Goal: Task Accomplishment & Management: Manage account settings

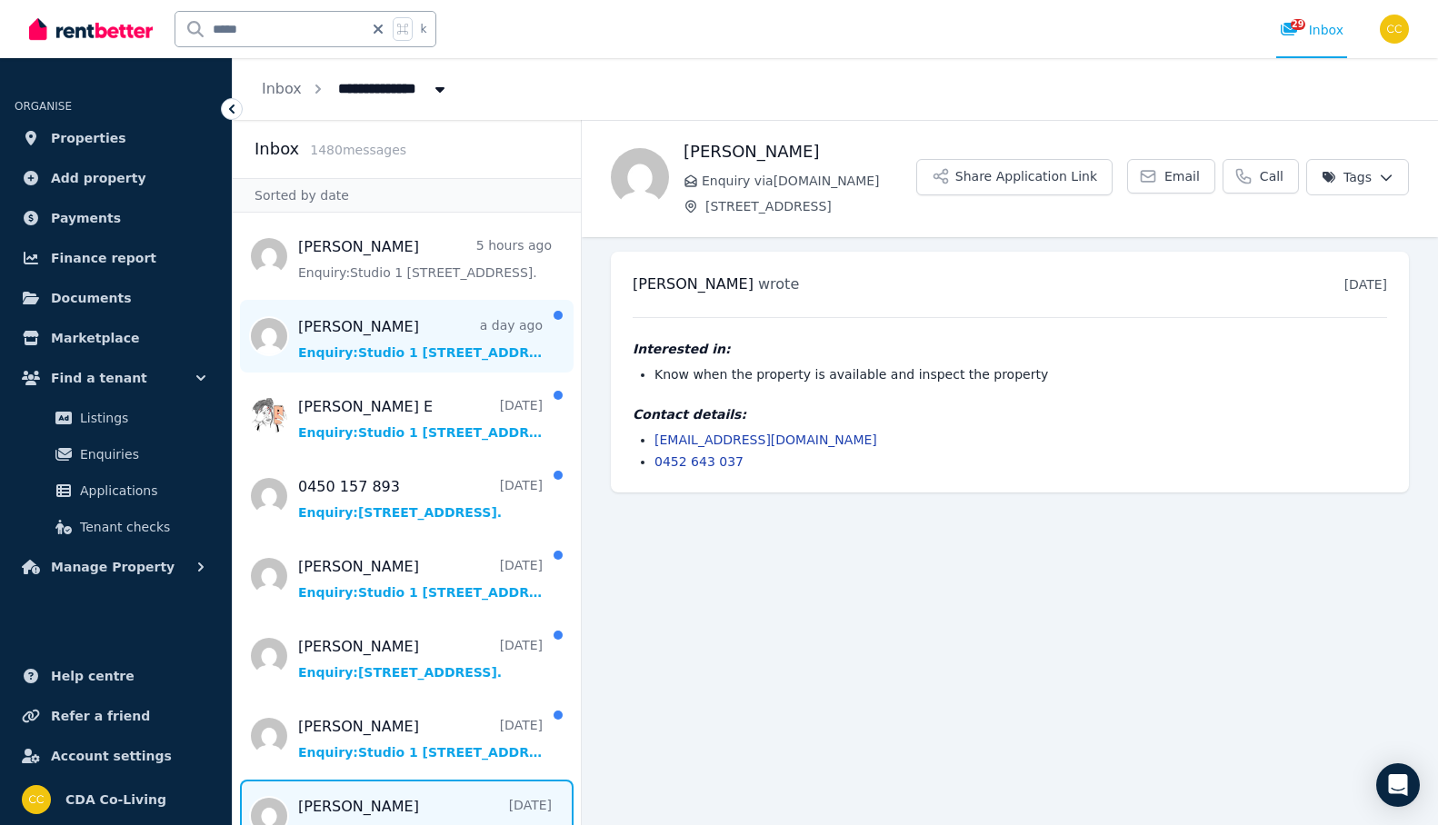
click at [486, 346] on span "Message list" at bounding box center [407, 336] width 348 height 73
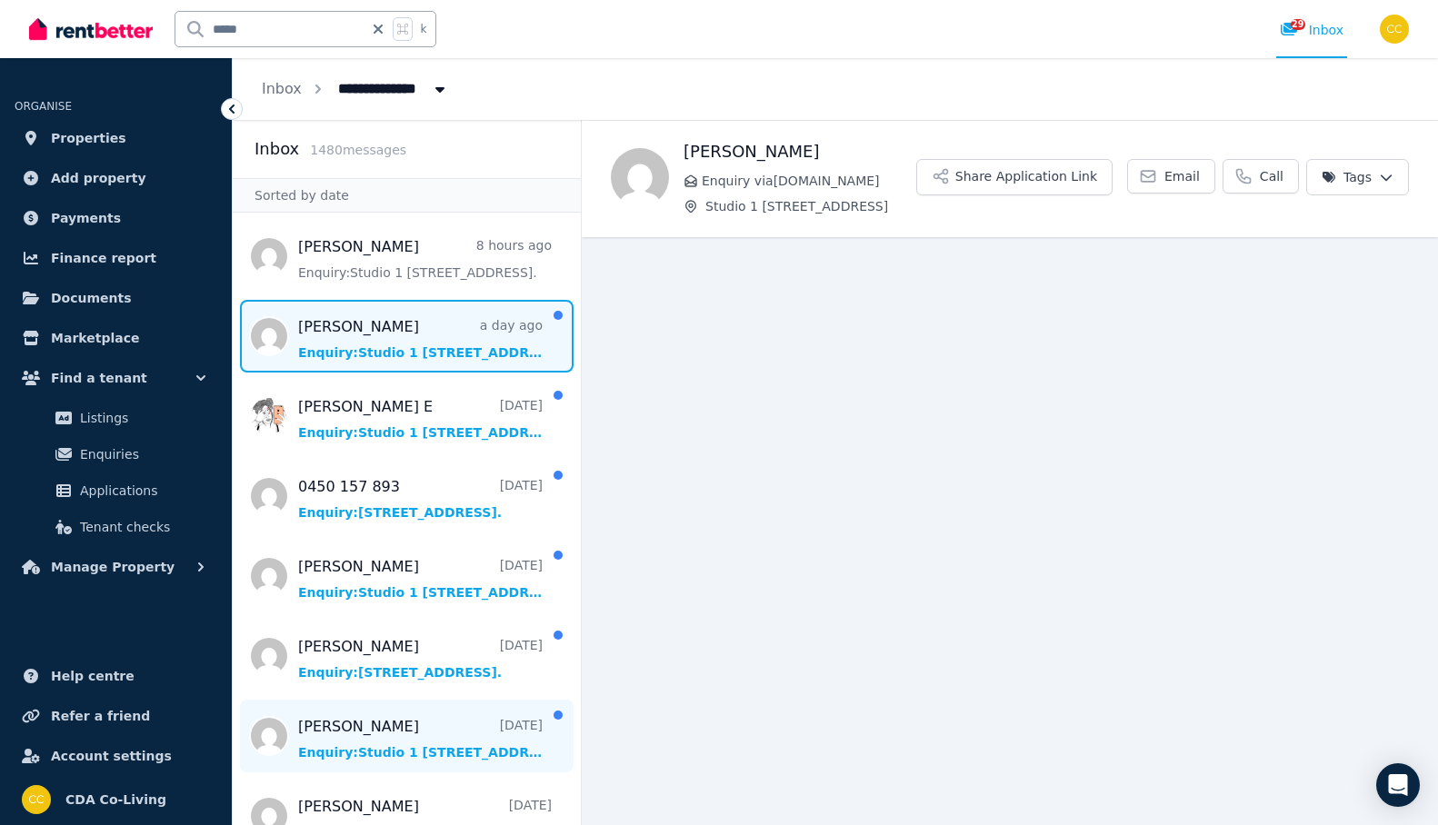
click at [455, 731] on span "Message list" at bounding box center [407, 736] width 348 height 73
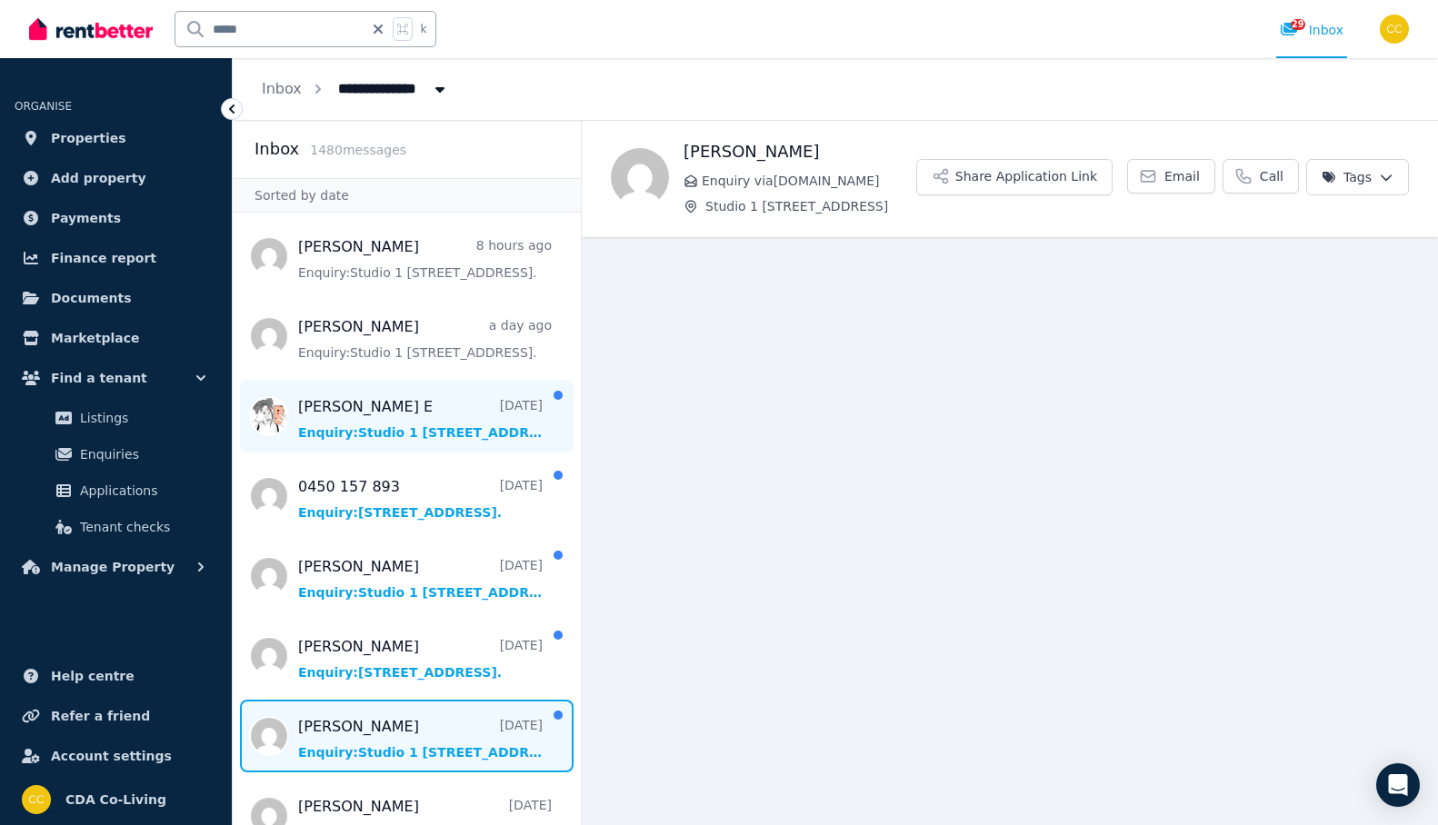
click at [482, 431] on span "Message list" at bounding box center [407, 416] width 348 height 73
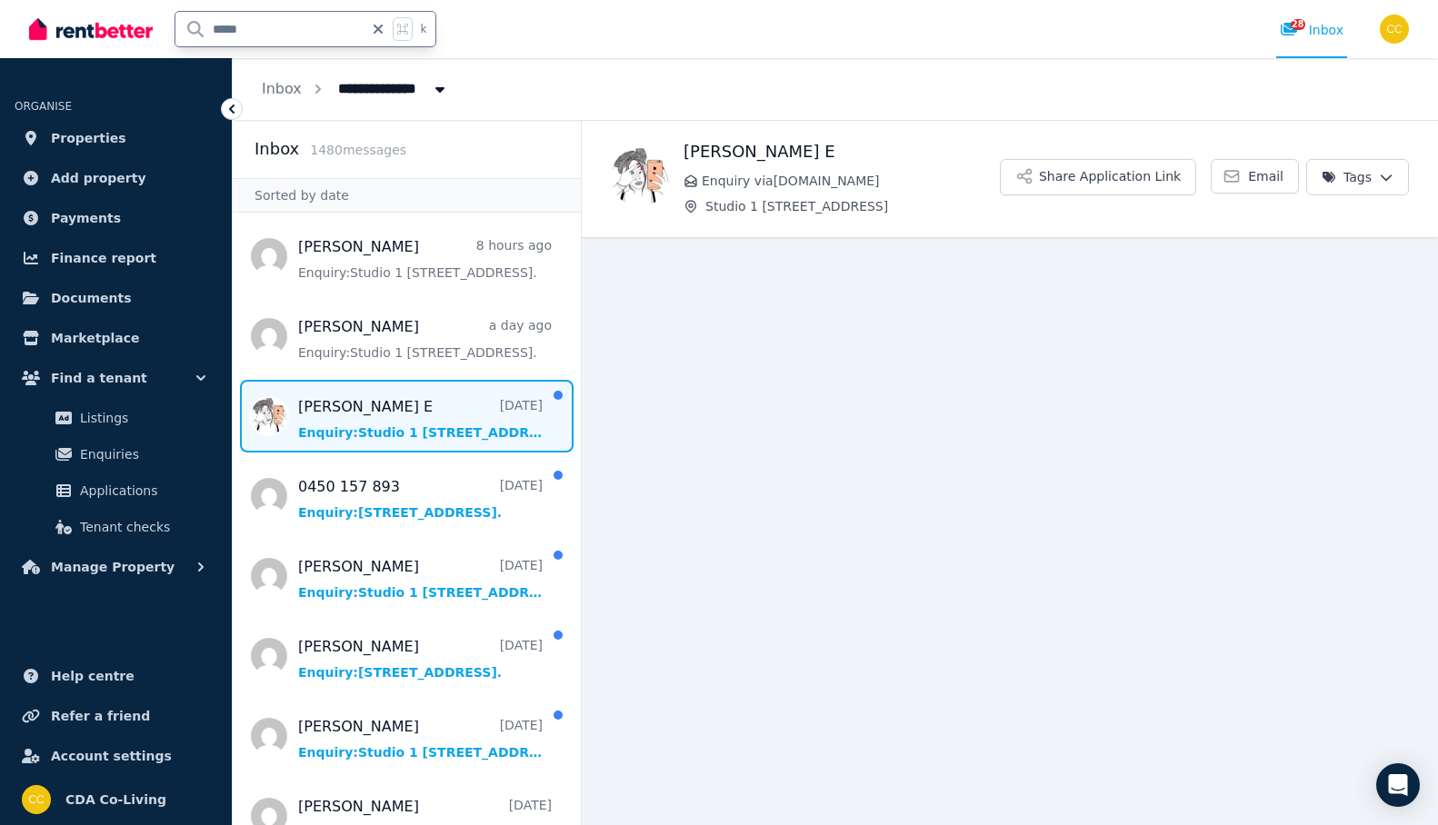
click at [330, 41] on input "*****" at bounding box center [269, 29] width 188 height 35
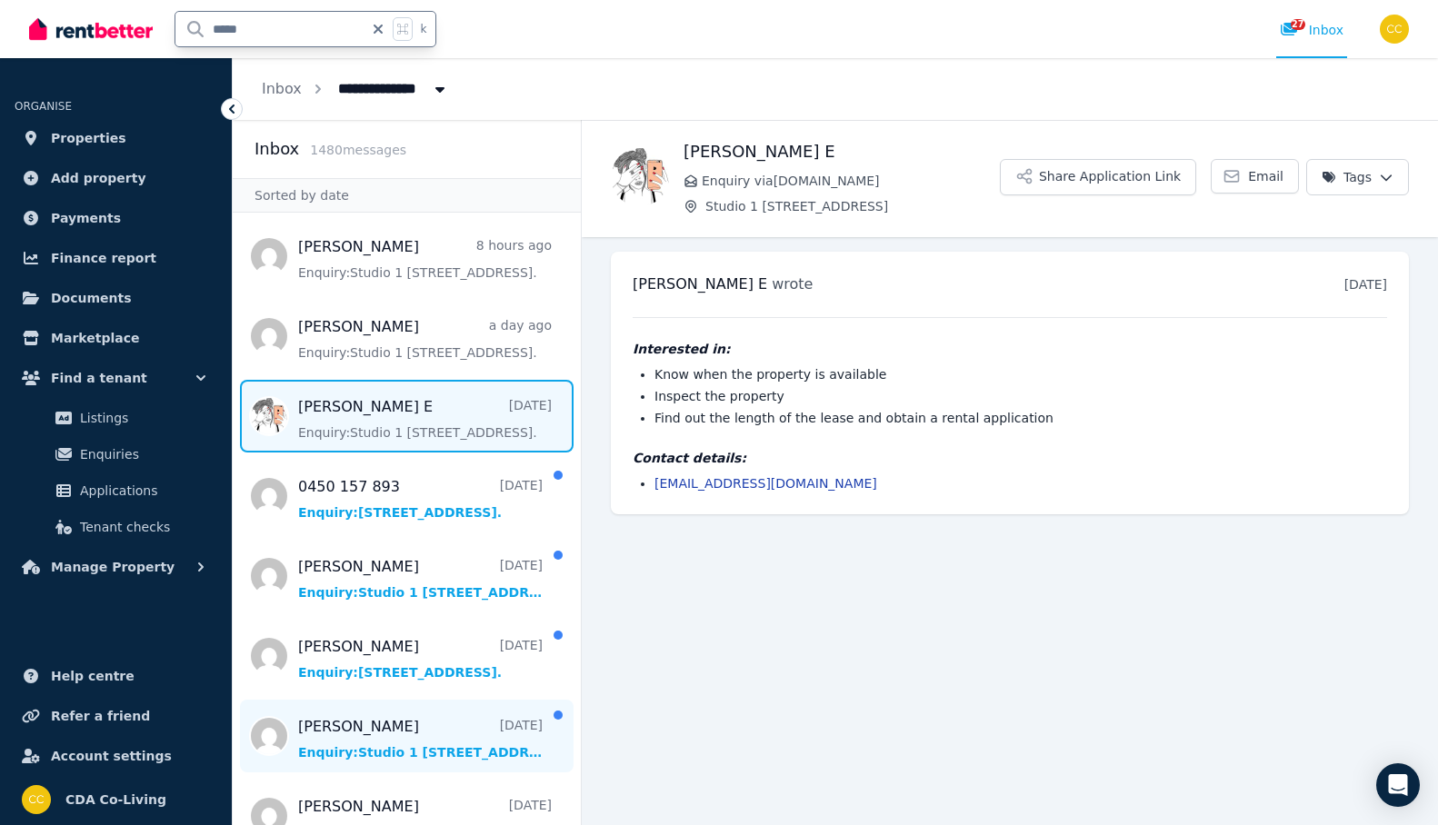
click at [426, 734] on span "Message list" at bounding box center [407, 736] width 348 height 73
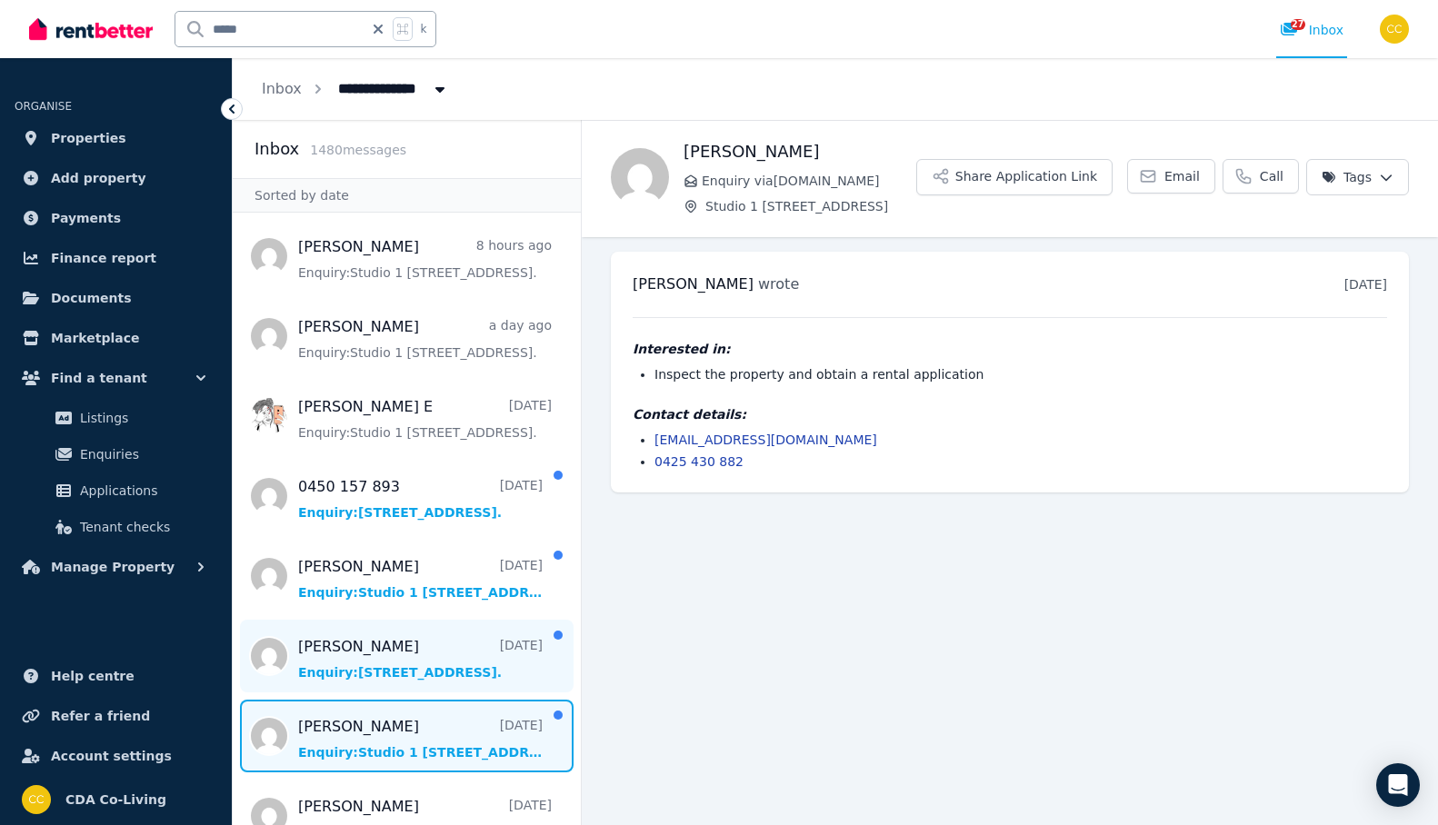
scroll to position [1, 0]
click at [457, 641] on span "Message list" at bounding box center [407, 655] width 348 height 73
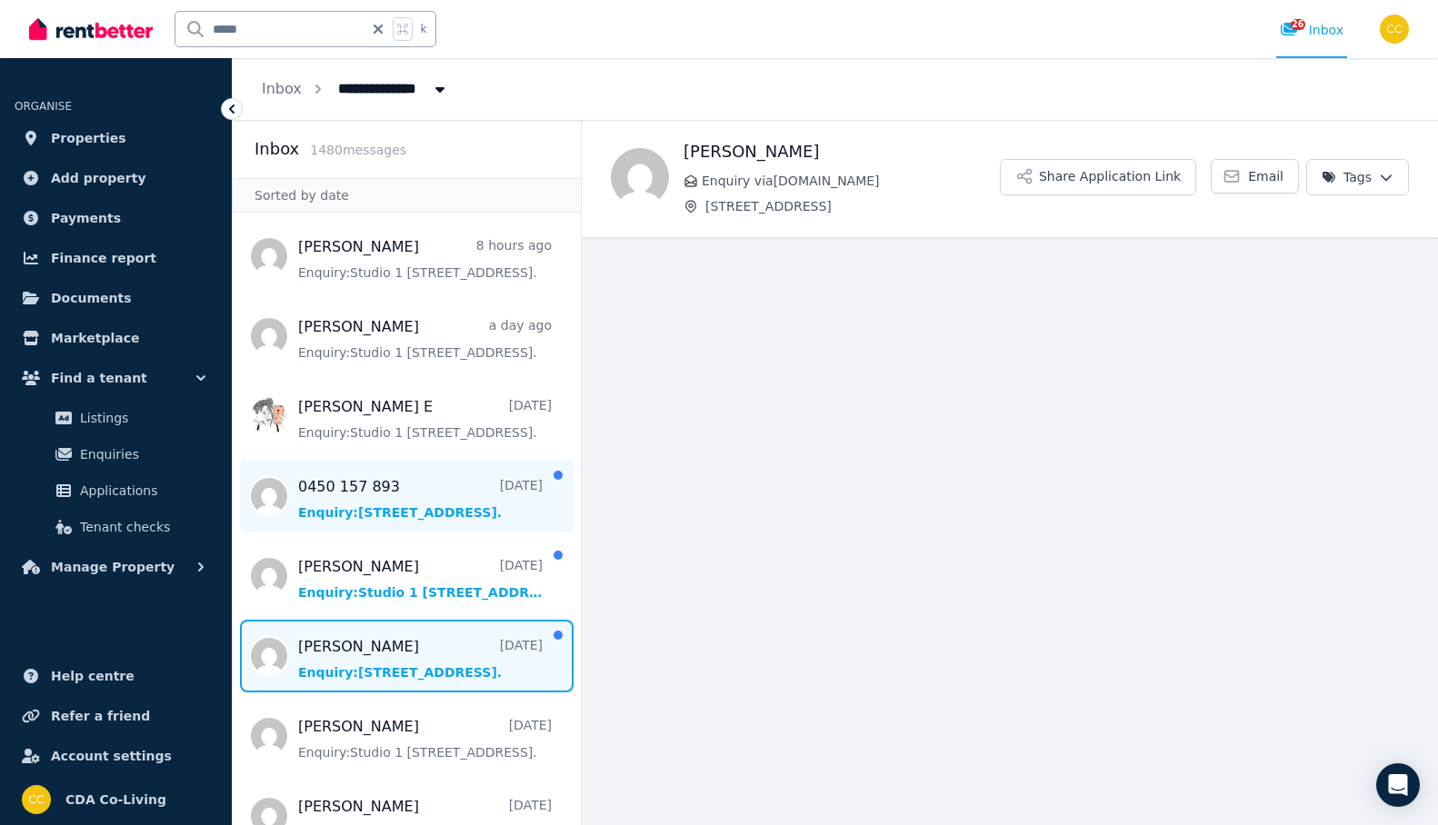
click at [471, 518] on span "Message list" at bounding box center [407, 496] width 348 height 73
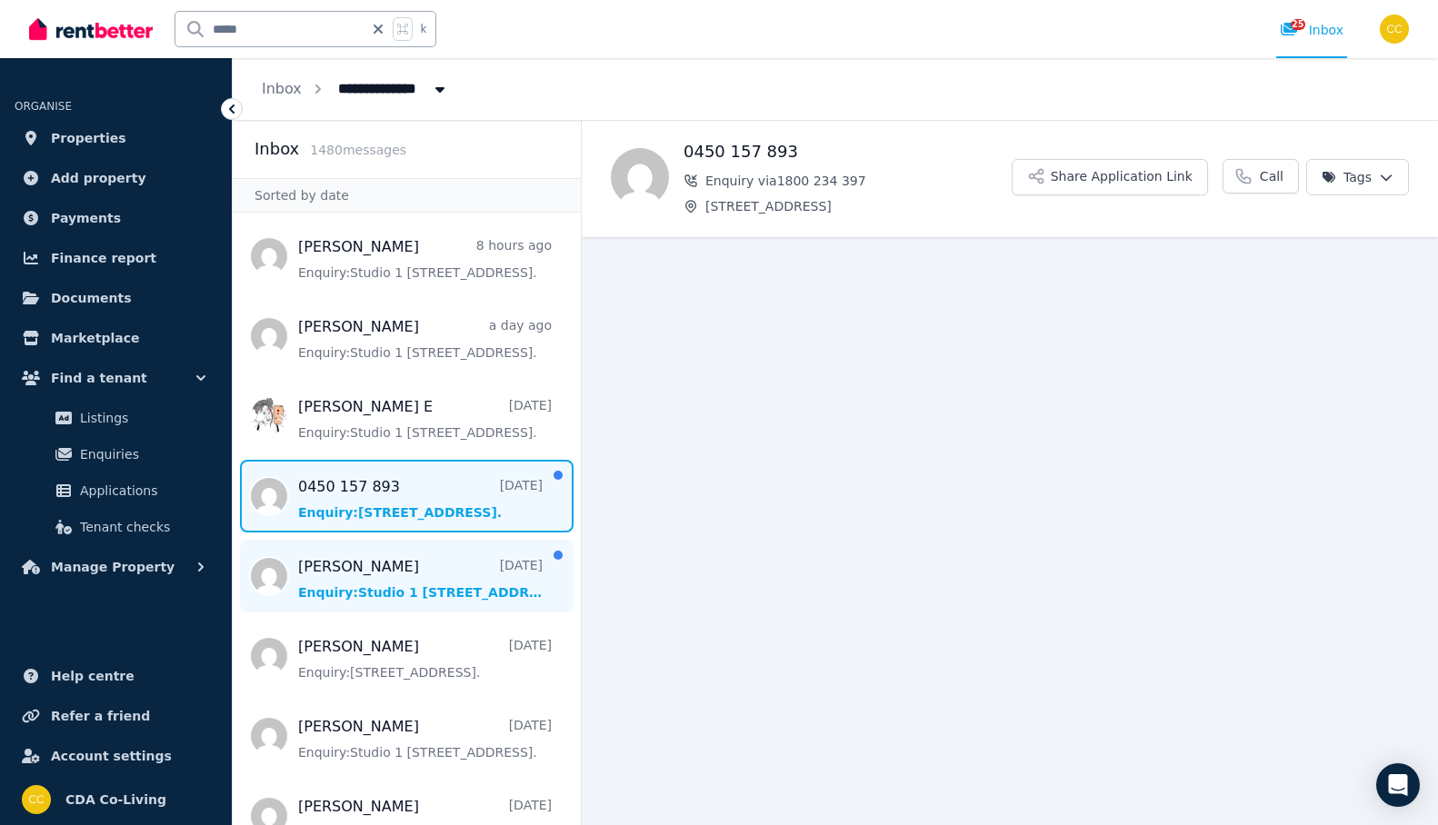
click at [470, 576] on span "Message list" at bounding box center [407, 576] width 348 height 73
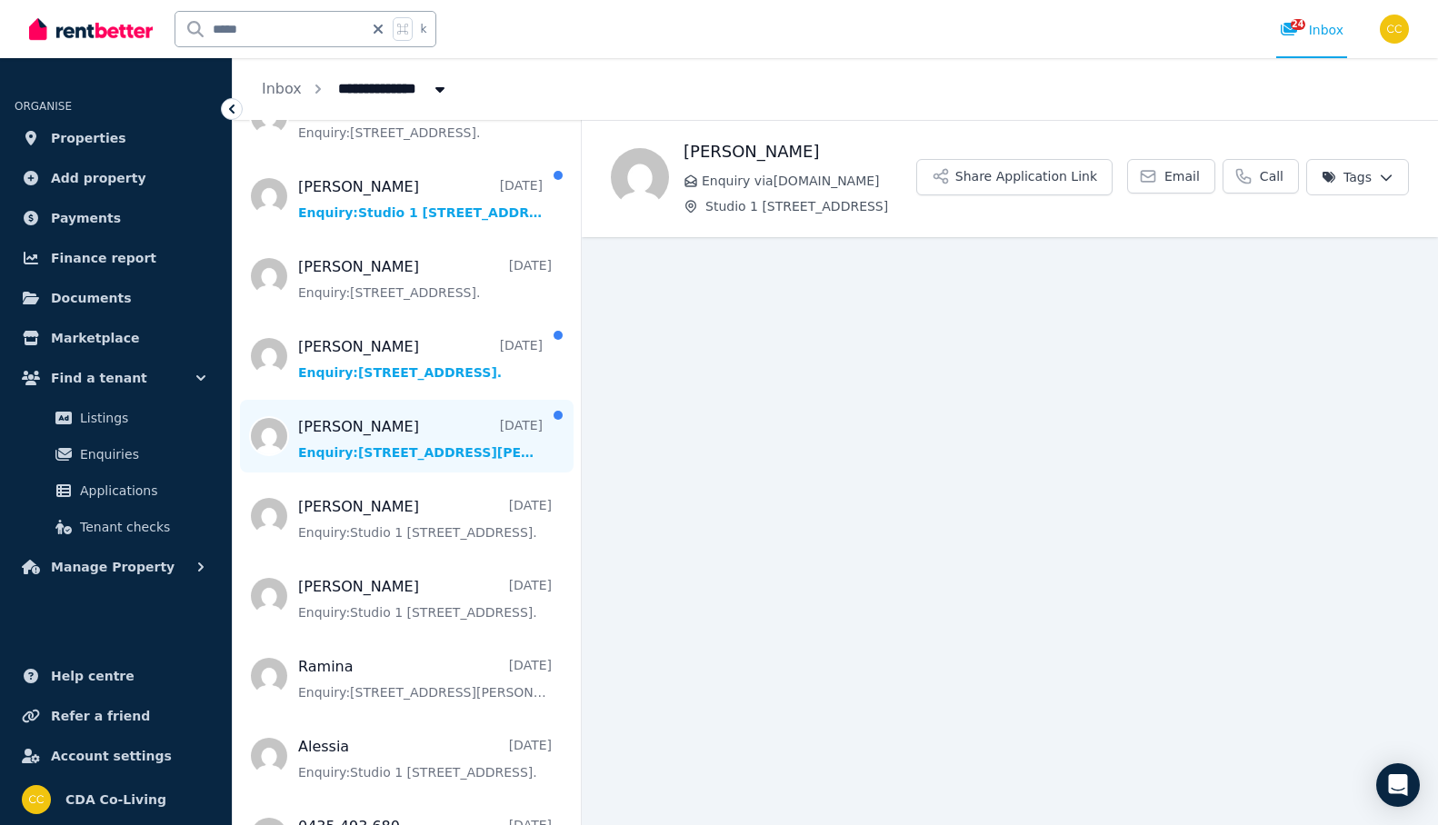
click at [501, 434] on span "Message list" at bounding box center [407, 436] width 348 height 73
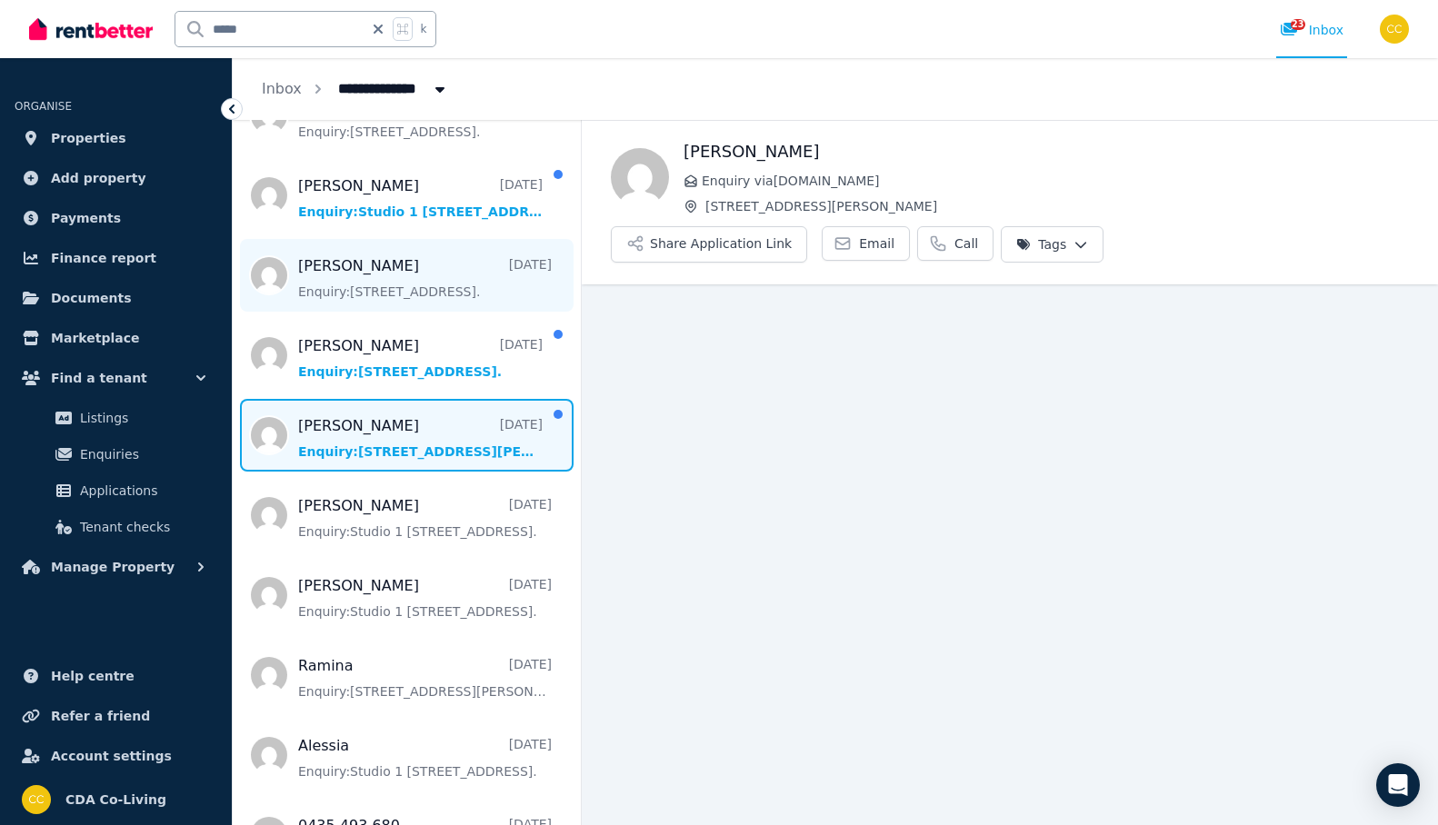
scroll to position [699, 0]
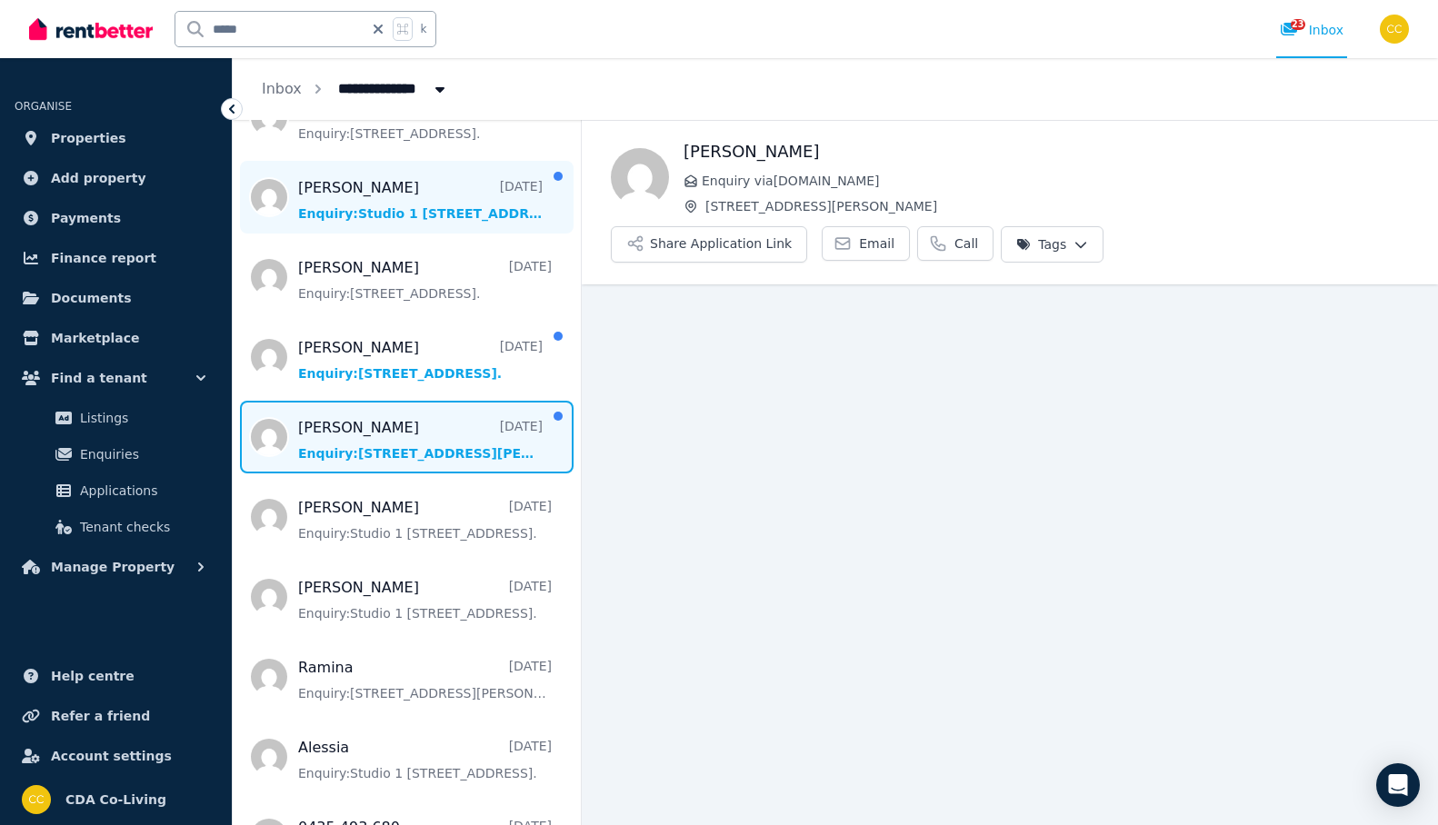
click at [470, 187] on span "Message list" at bounding box center [407, 197] width 348 height 73
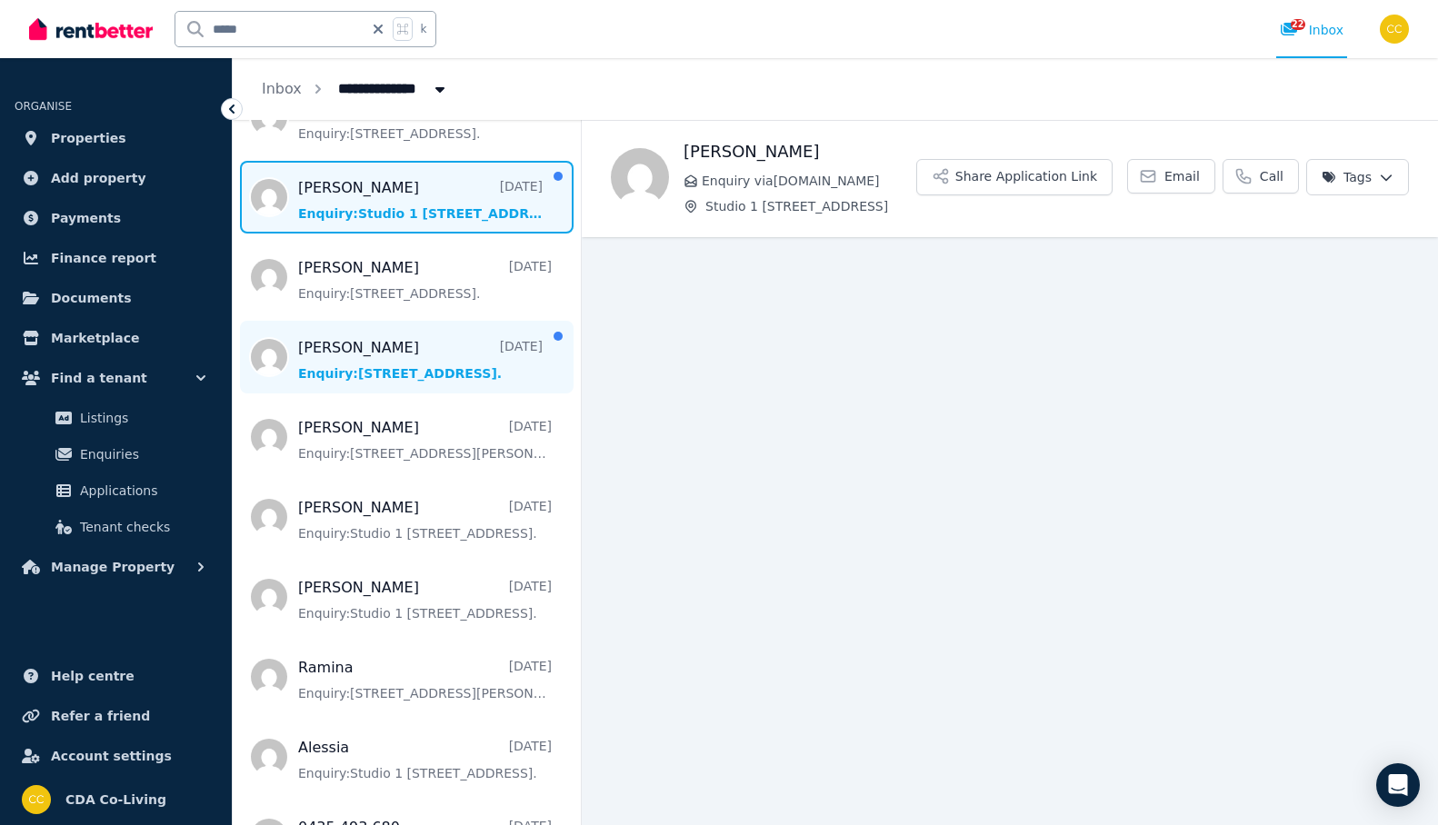
click at [474, 333] on span "Message list" at bounding box center [407, 357] width 348 height 73
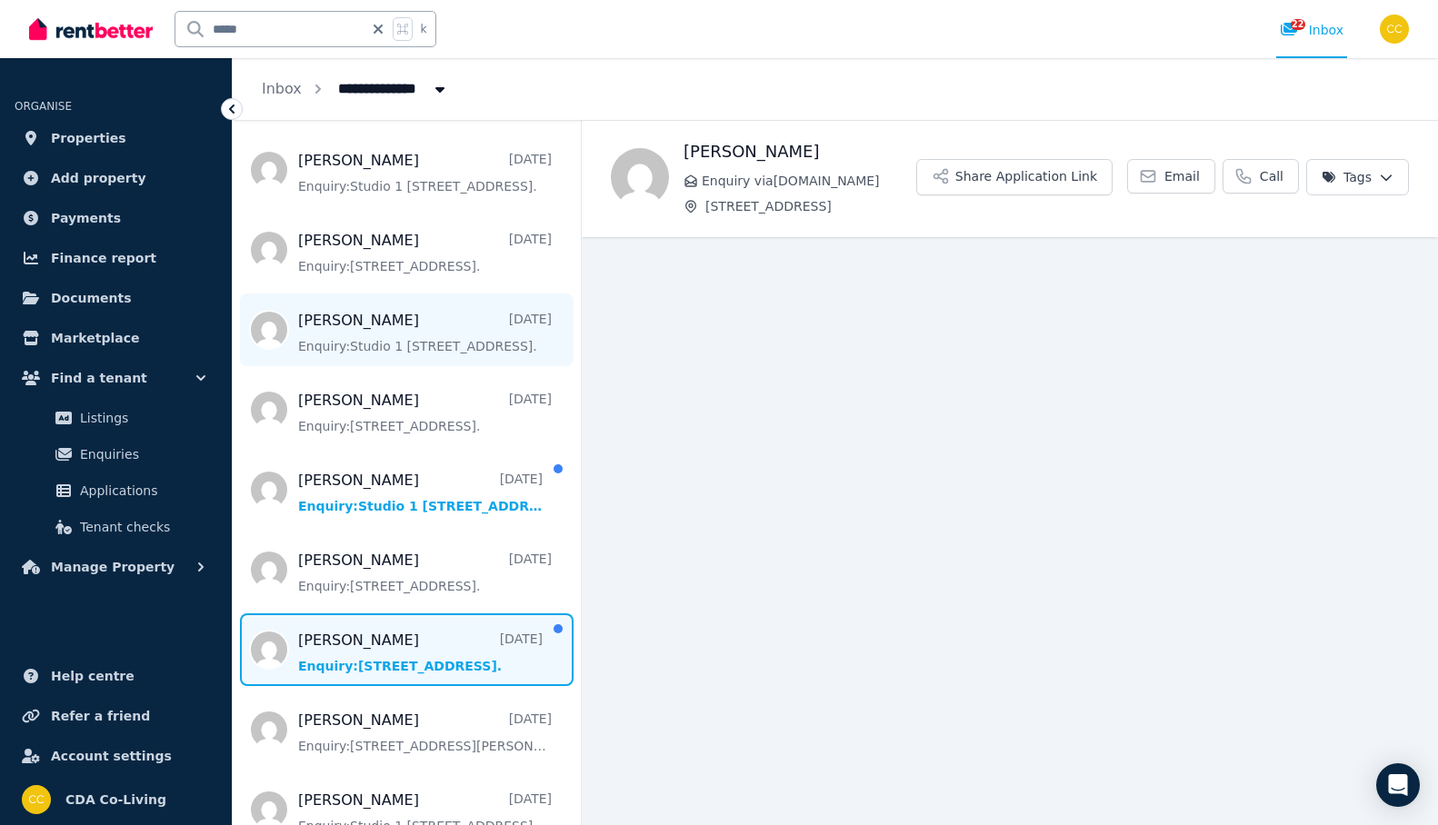
scroll to position [336, 0]
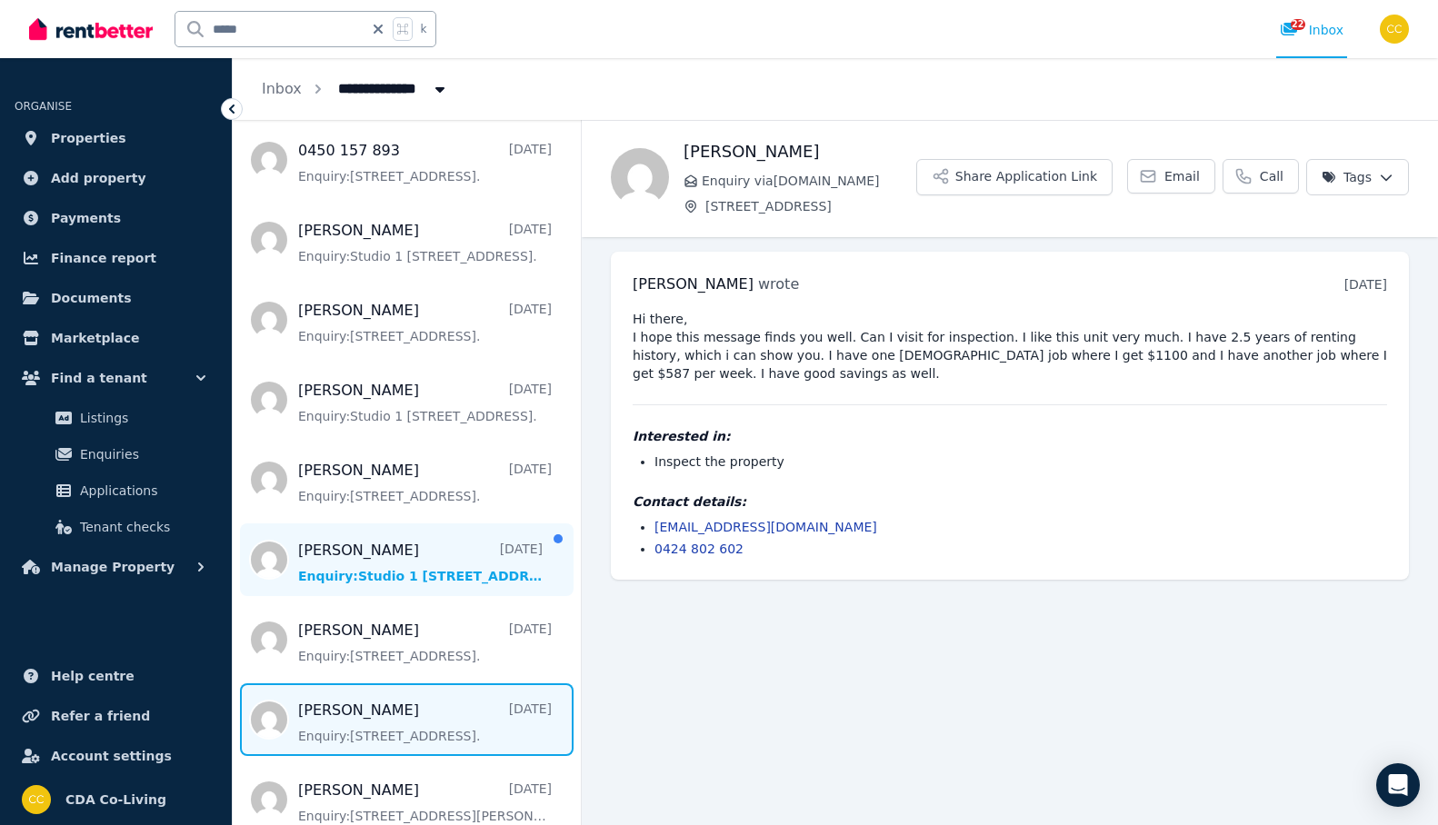
click at [488, 542] on span "Message list" at bounding box center [407, 559] width 348 height 73
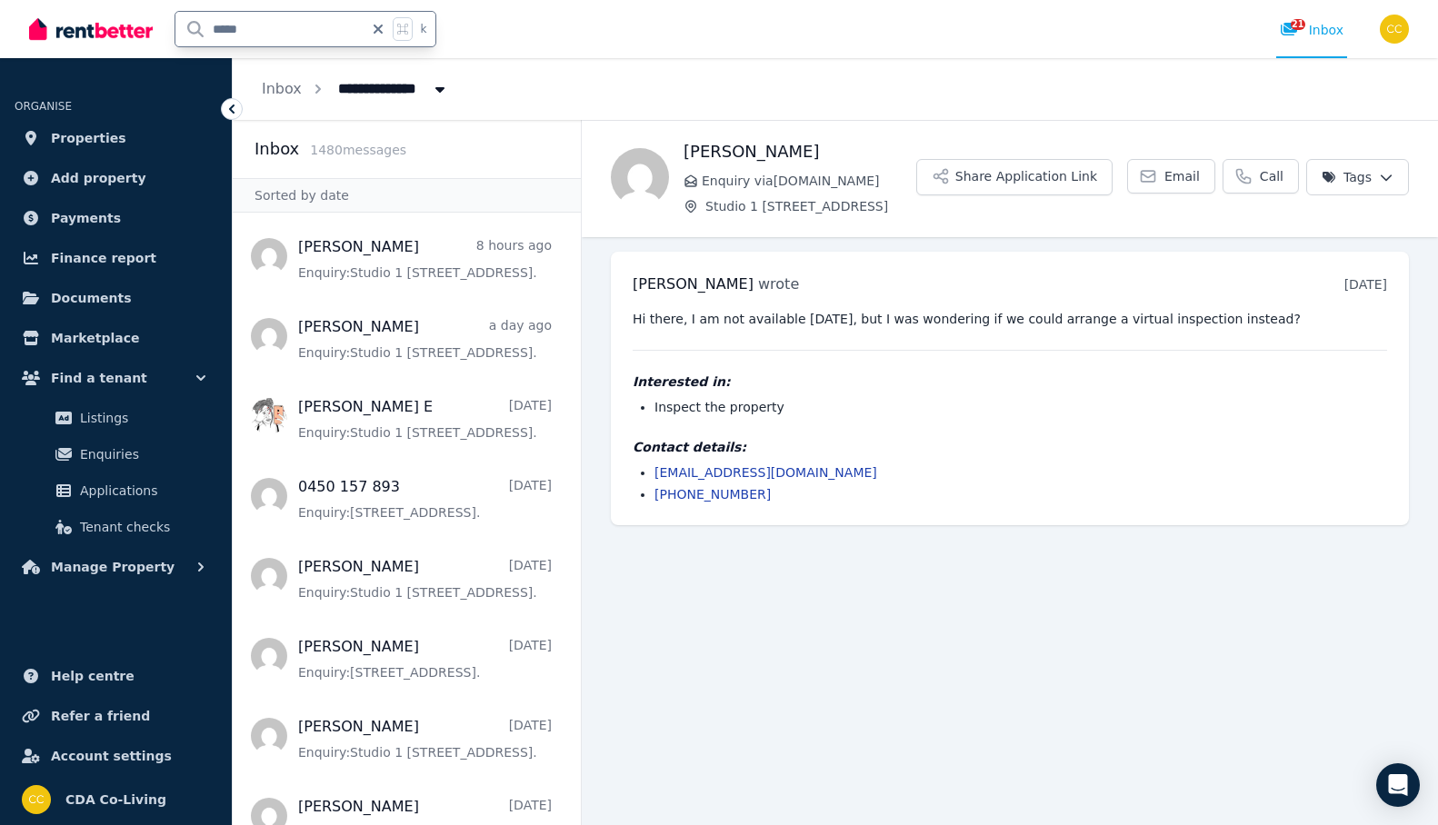
click at [286, 29] on input "*****" at bounding box center [269, 29] width 188 height 35
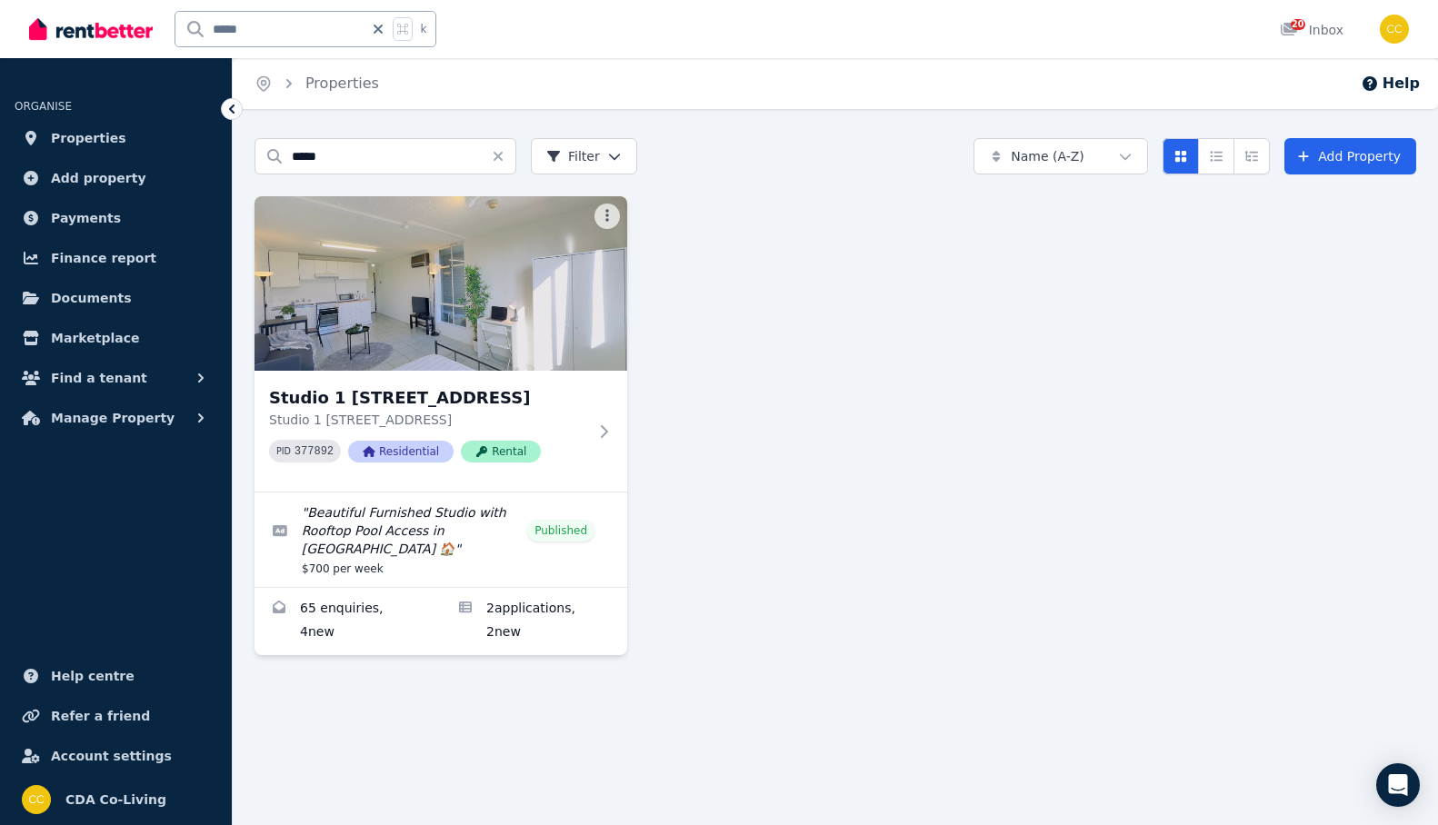
click at [594, 563] on link "Edit listing: Beautiful Furnished Studio with Rooftop Pool Access in Surry Hill…" at bounding box center [440, 540] width 373 height 95
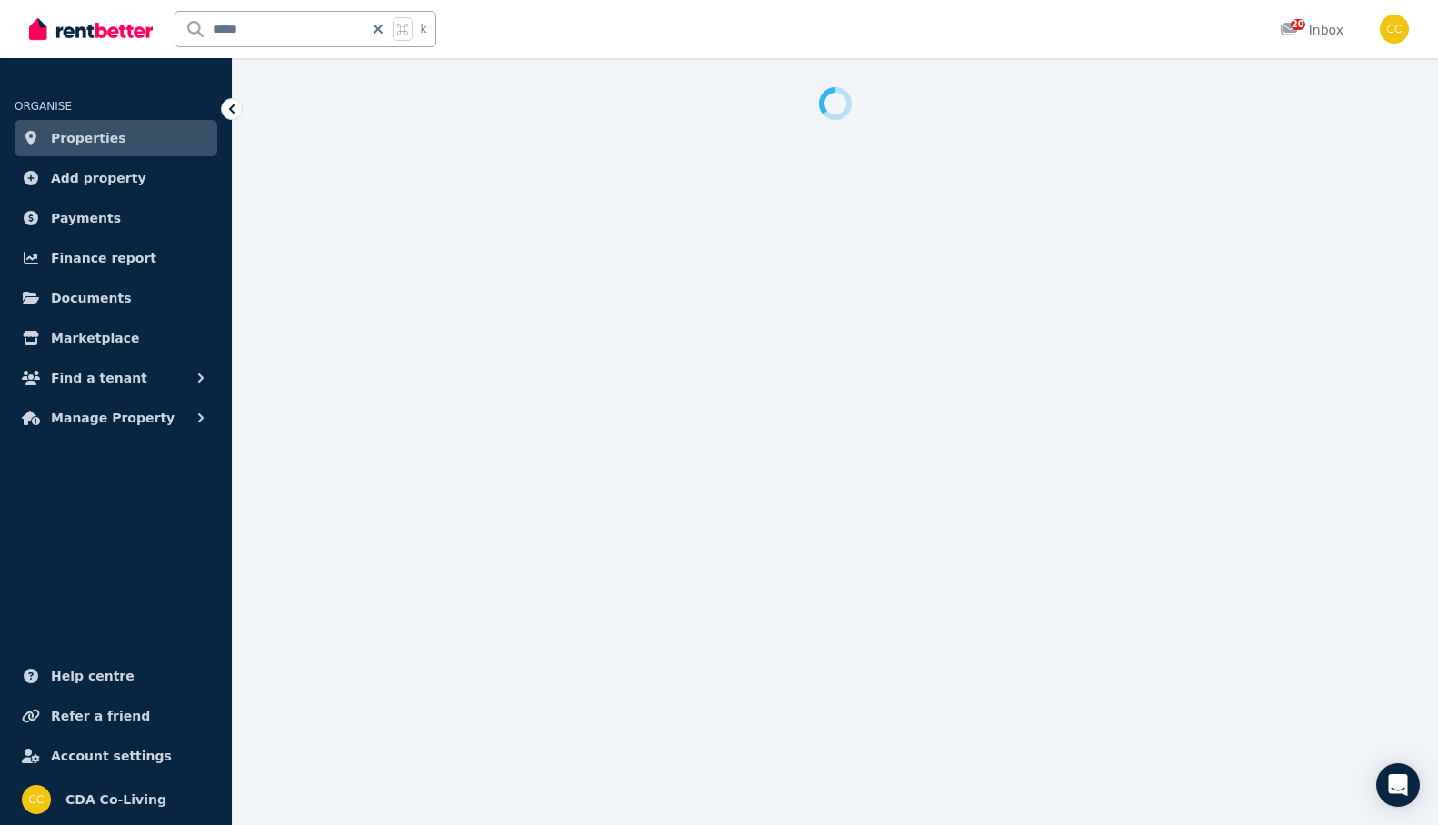
select select "**********"
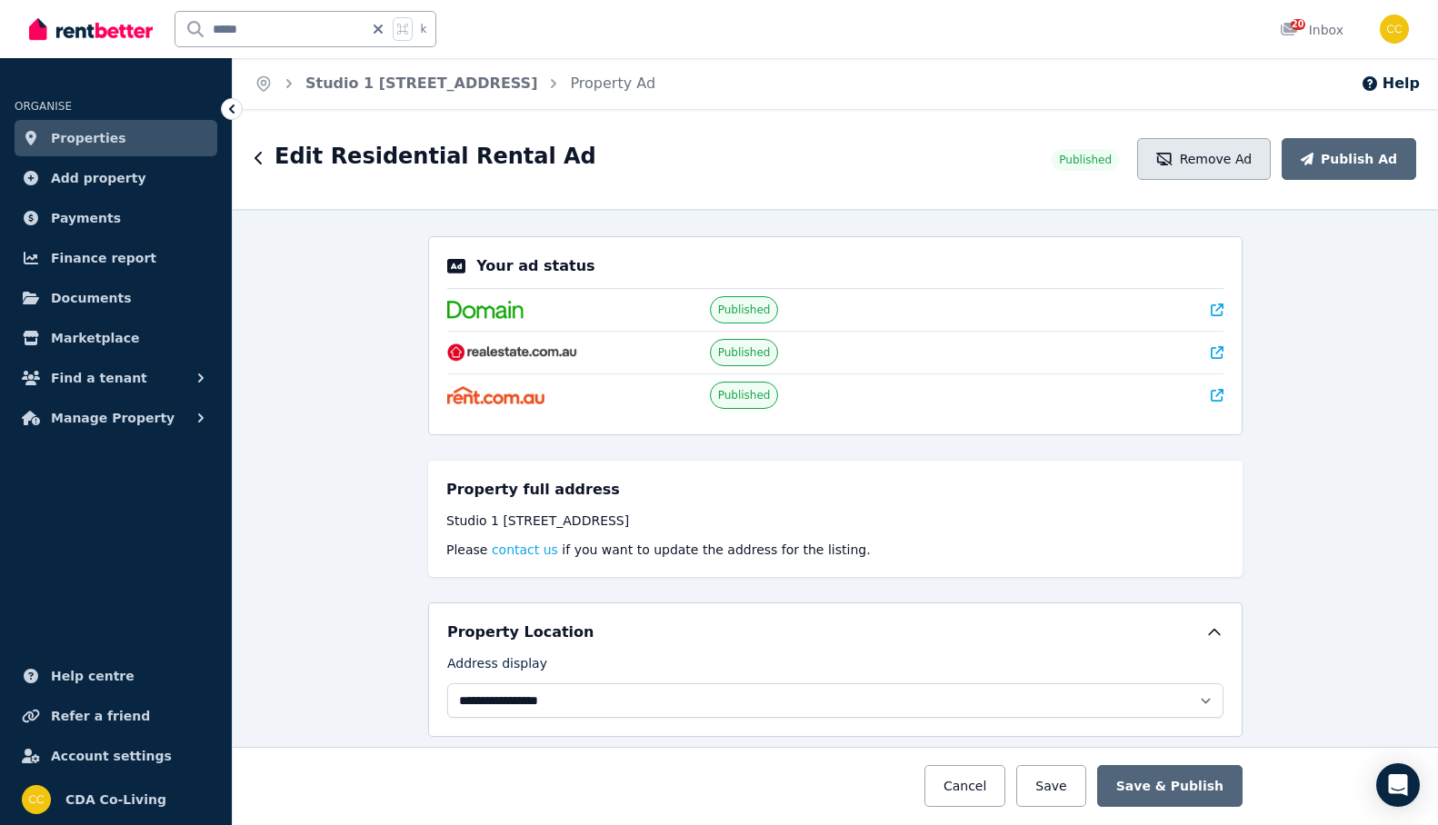
click at [1235, 169] on button "Remove Ad" at bounding box center [1204, 159] width 134 height 42
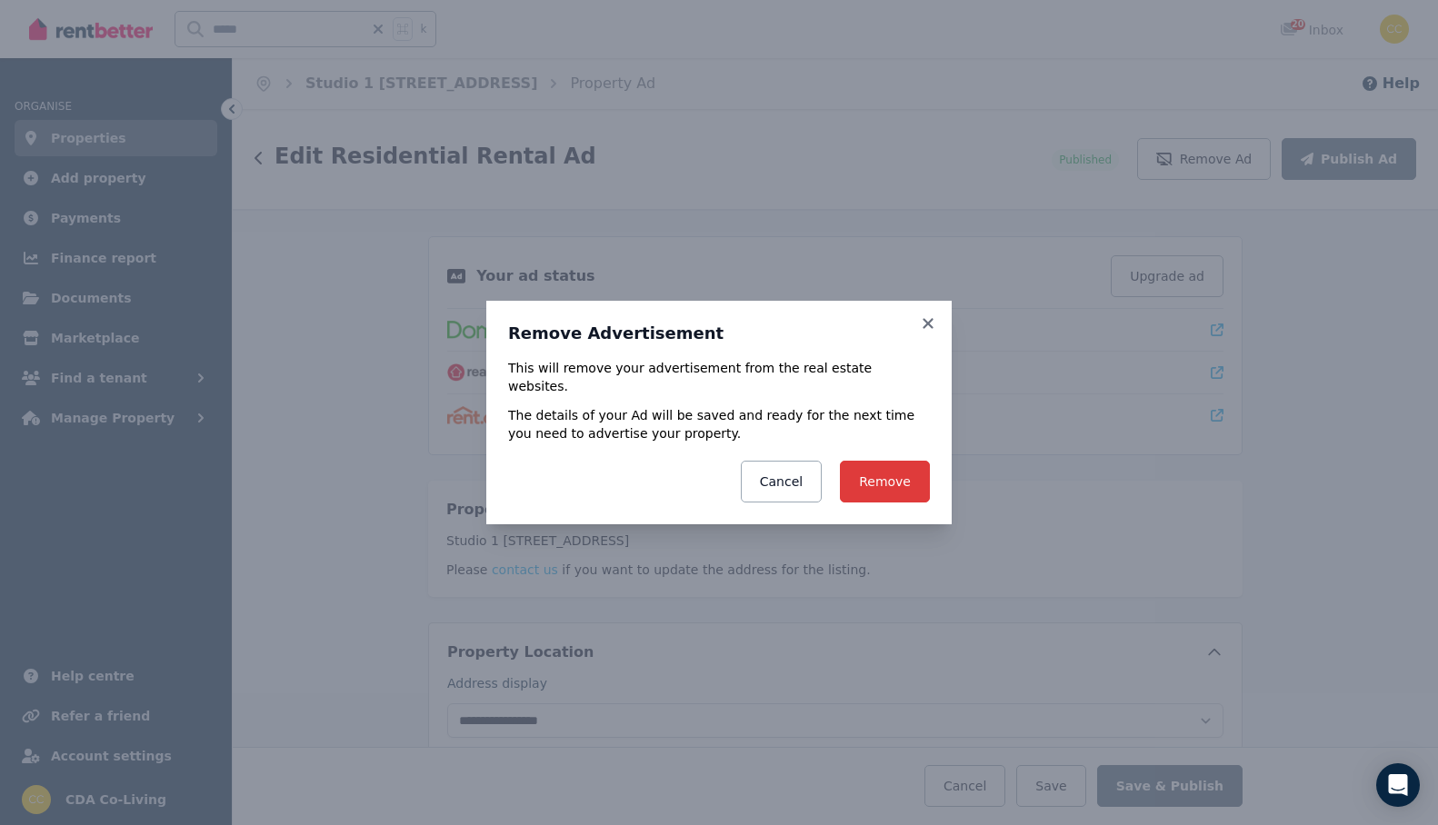
click at [897, 473] on button "Remove" at bounding box center [885, 482] width 90 height 42
